Goal: Task Accomplishment & Management: Complete application form

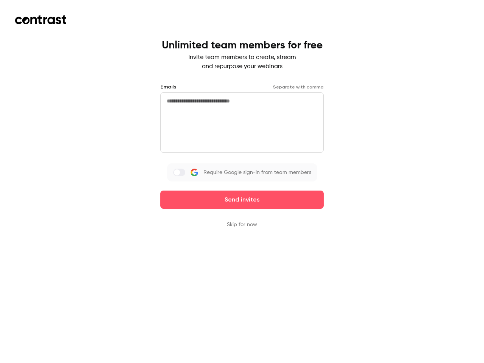
click at [242, 182] on div "Emails Separate with comma Require Google sign-in from team members Send invites" at bounding box center [241, 146] width 163 height 126
click at [242, 200] on button "Send invites" at bounding box center [241, 200] width 163 height 18
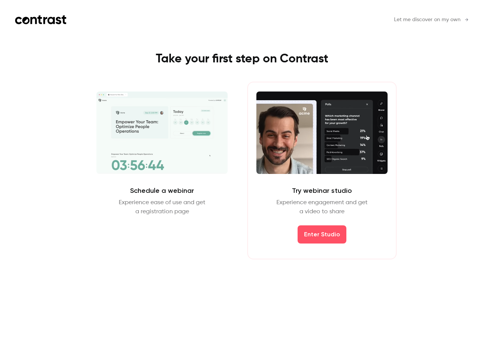
click at [242, 225] on div "Schedule a webinar Experience ease of use and get a registration page Schedule …" at bounding box center [242, 171] width 340 height 178
